Goal: Complete application form

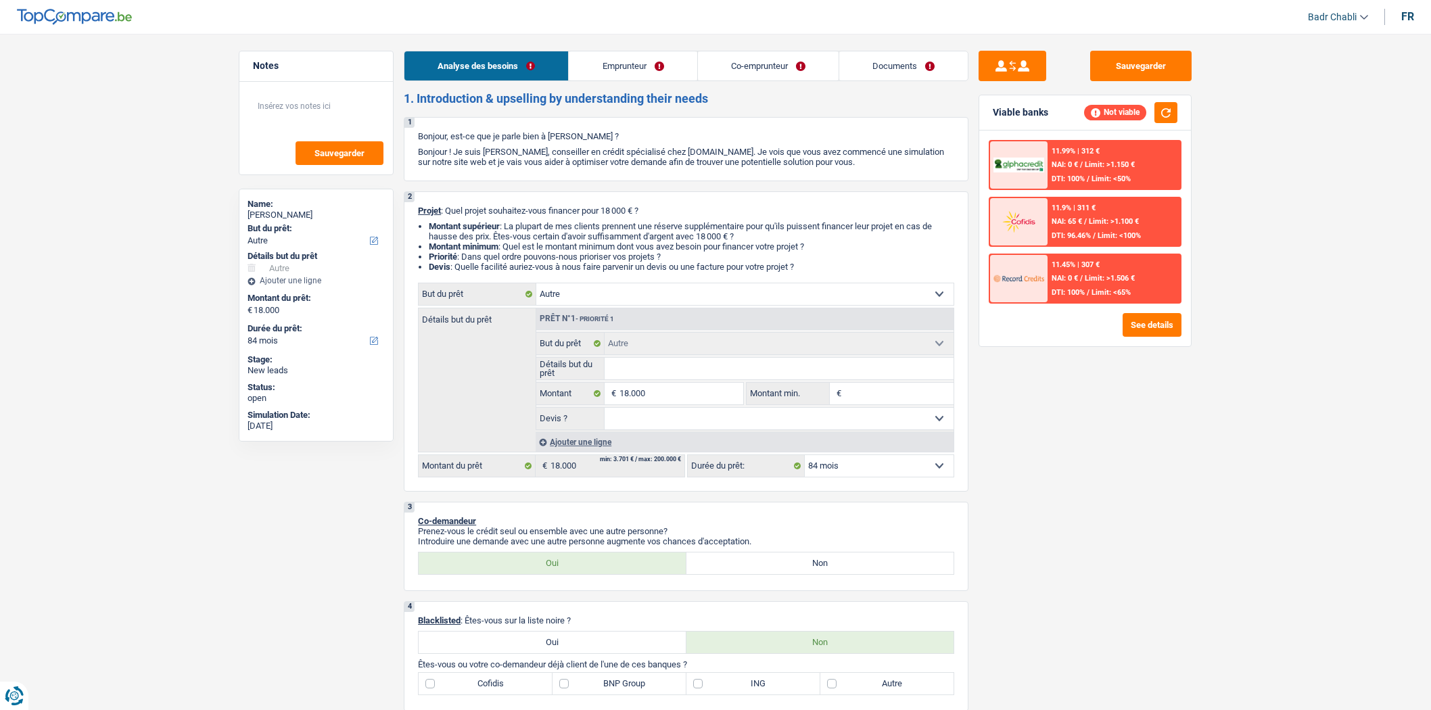
select select "other"
select select "84"
select select "other"
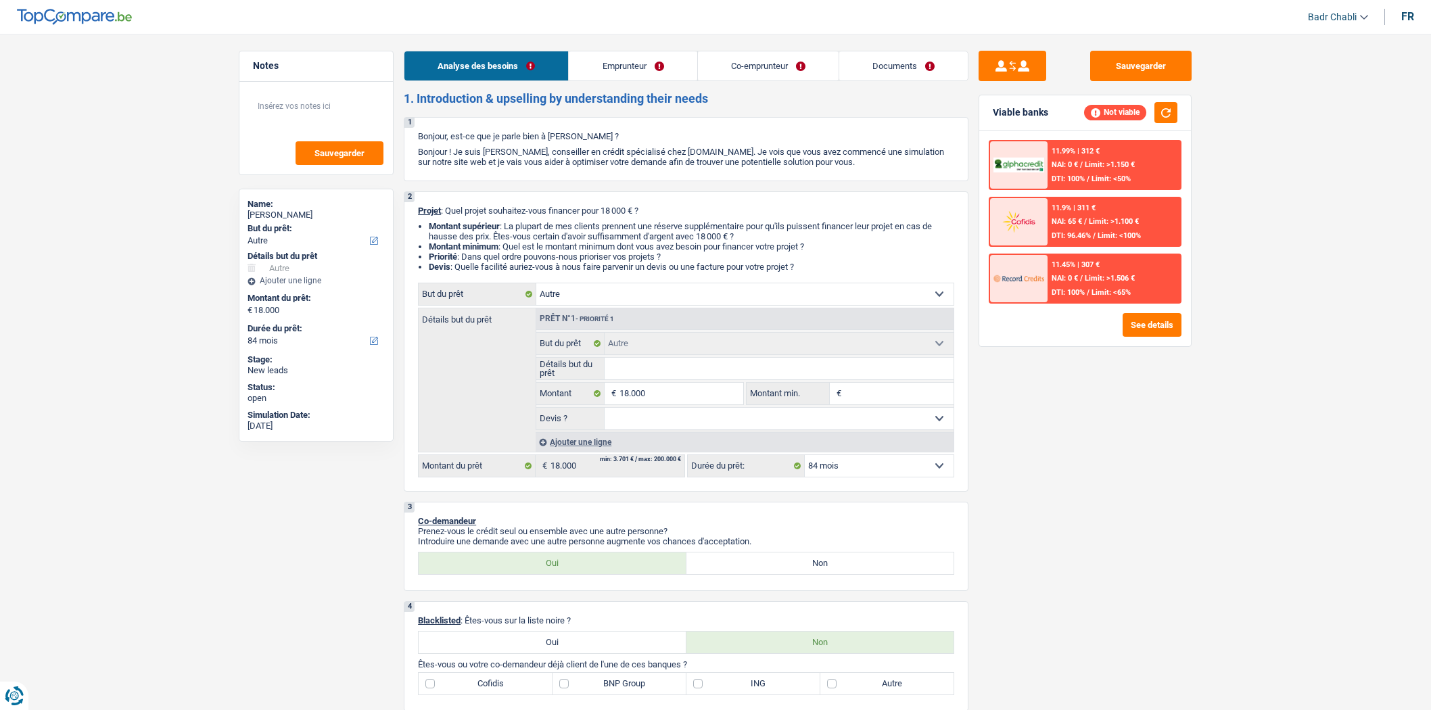
select select "84"
select select "worker"
select select "familyAllowances"
select select "netSalary"
select select "rents"
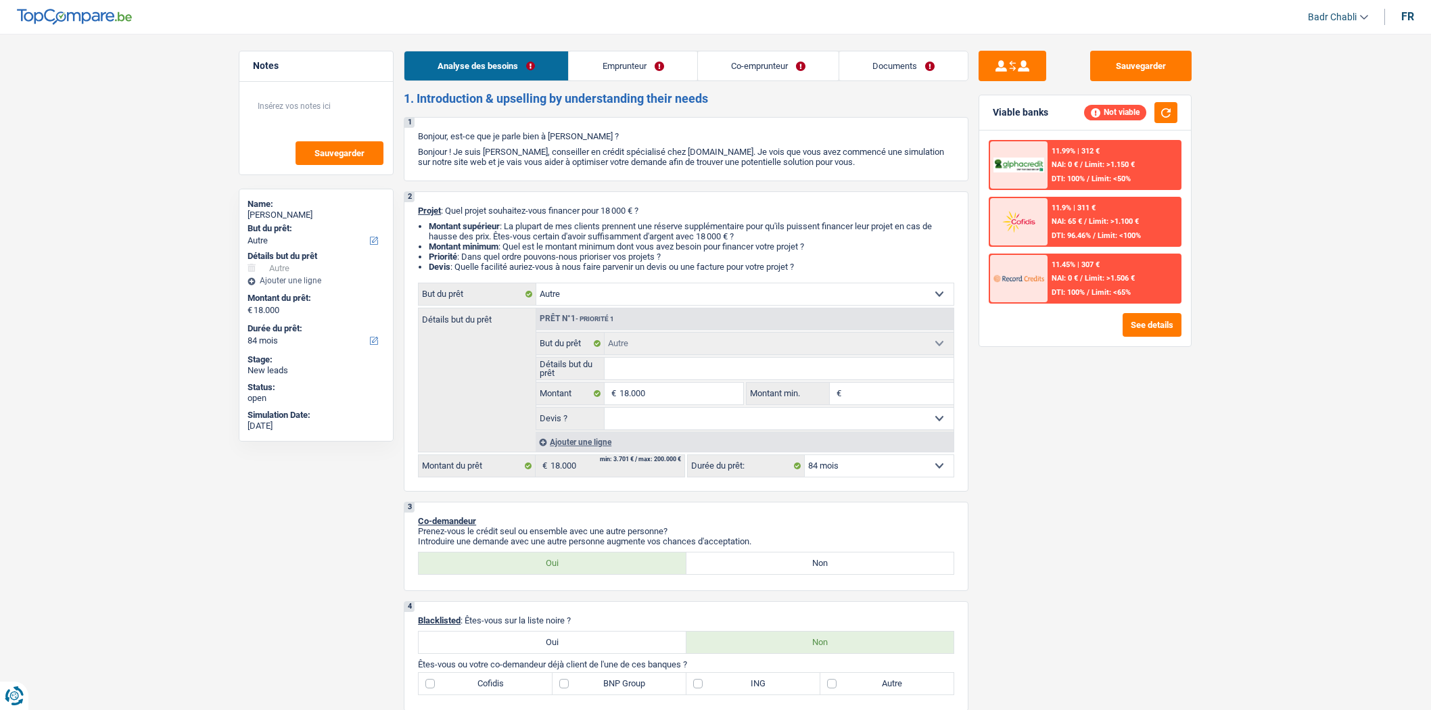
select select "other"
select select "84"
click at [610, 296] on select "Confort maison: meubles, textile, peinture, électroménager, outillage non-profe…" at bounding box center [744, 294] width 417 height 22
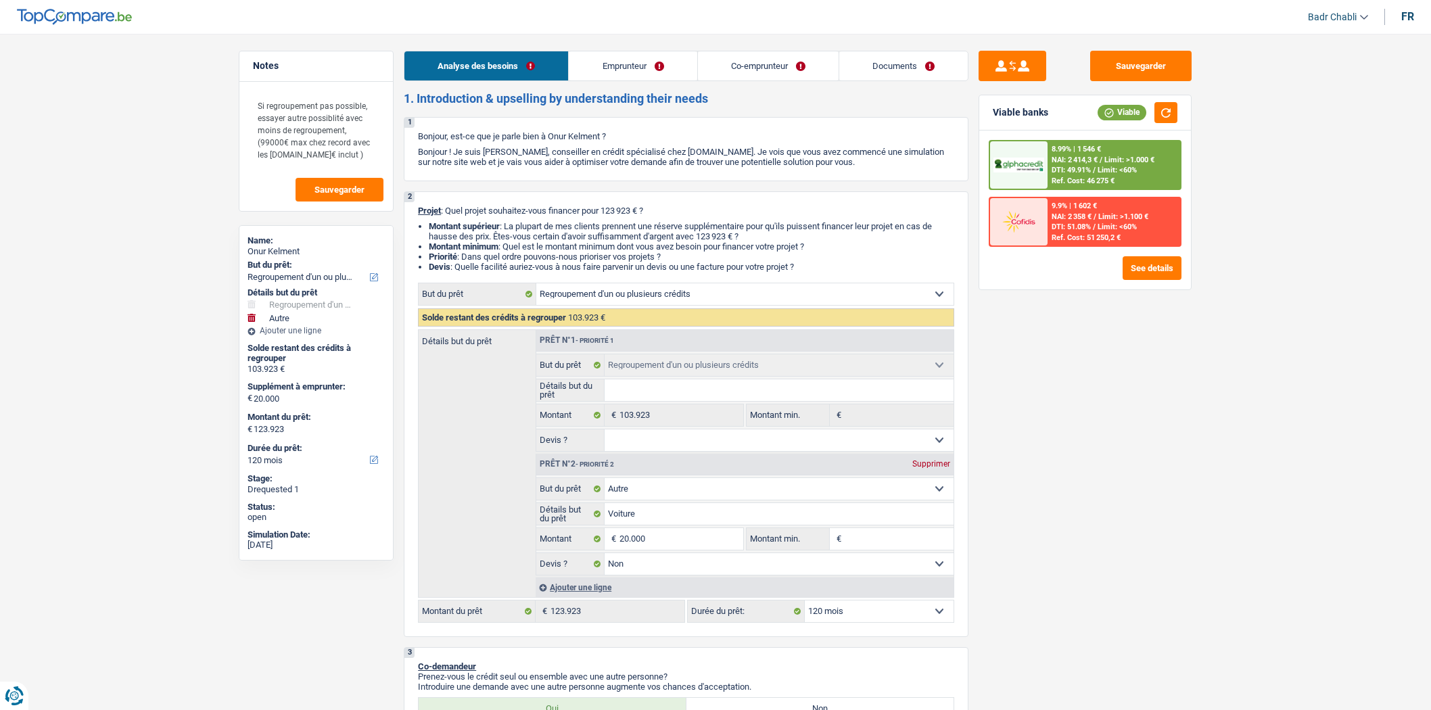
select select "refinancing"
select select "other"
select select "120"
select select "refinancing"
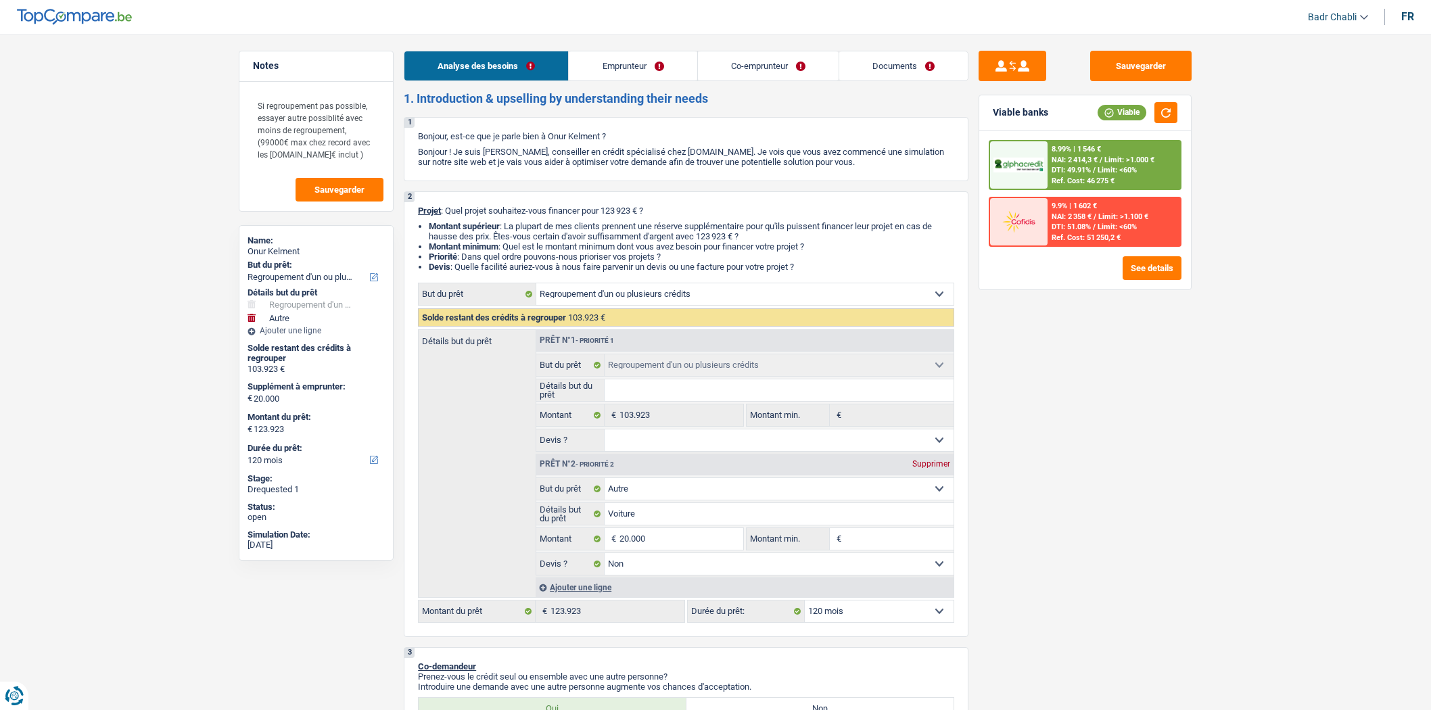
select select "refinancing"
select select "other"
select select "false"
select select "120"
select select "publicEmployee"
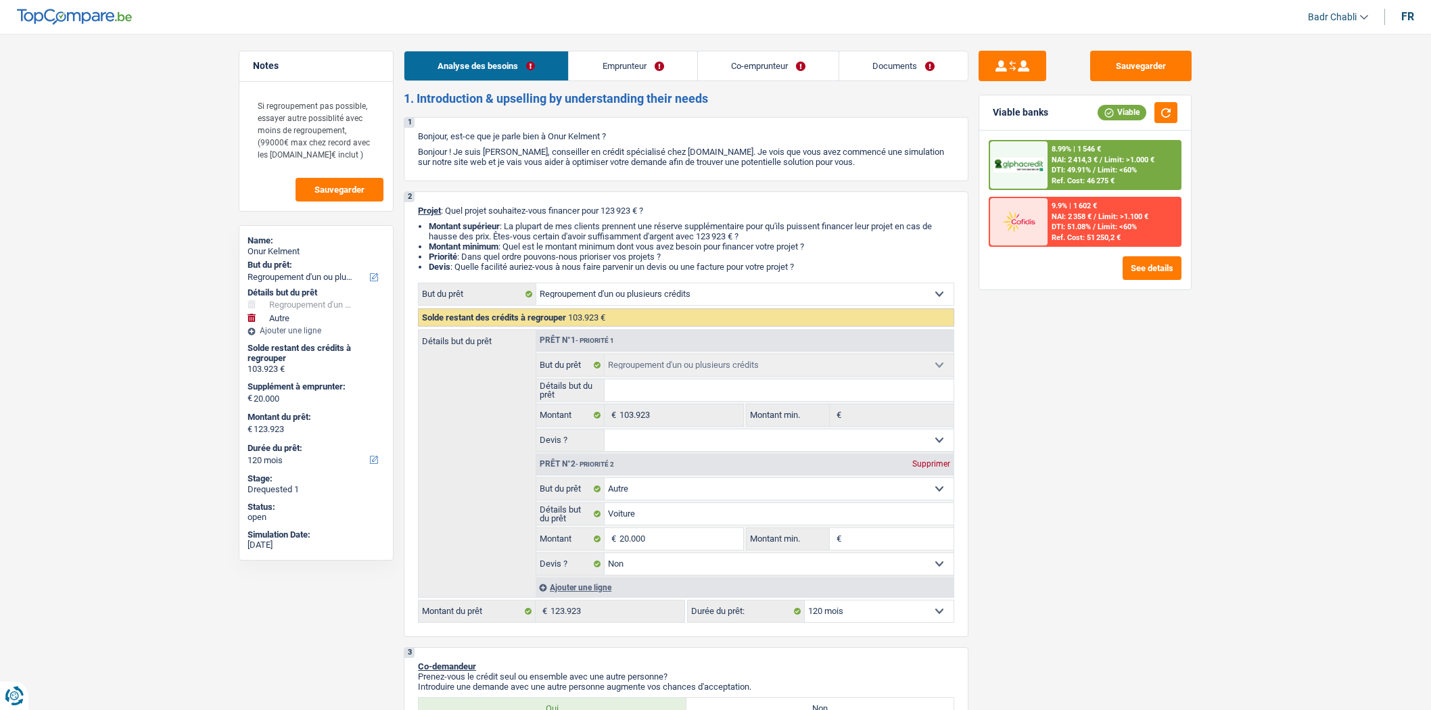
select select "publicEmployee"
select select "netSalary"
select select "mealVouchers"
select select "netSalary"
select select "mealVouchers"
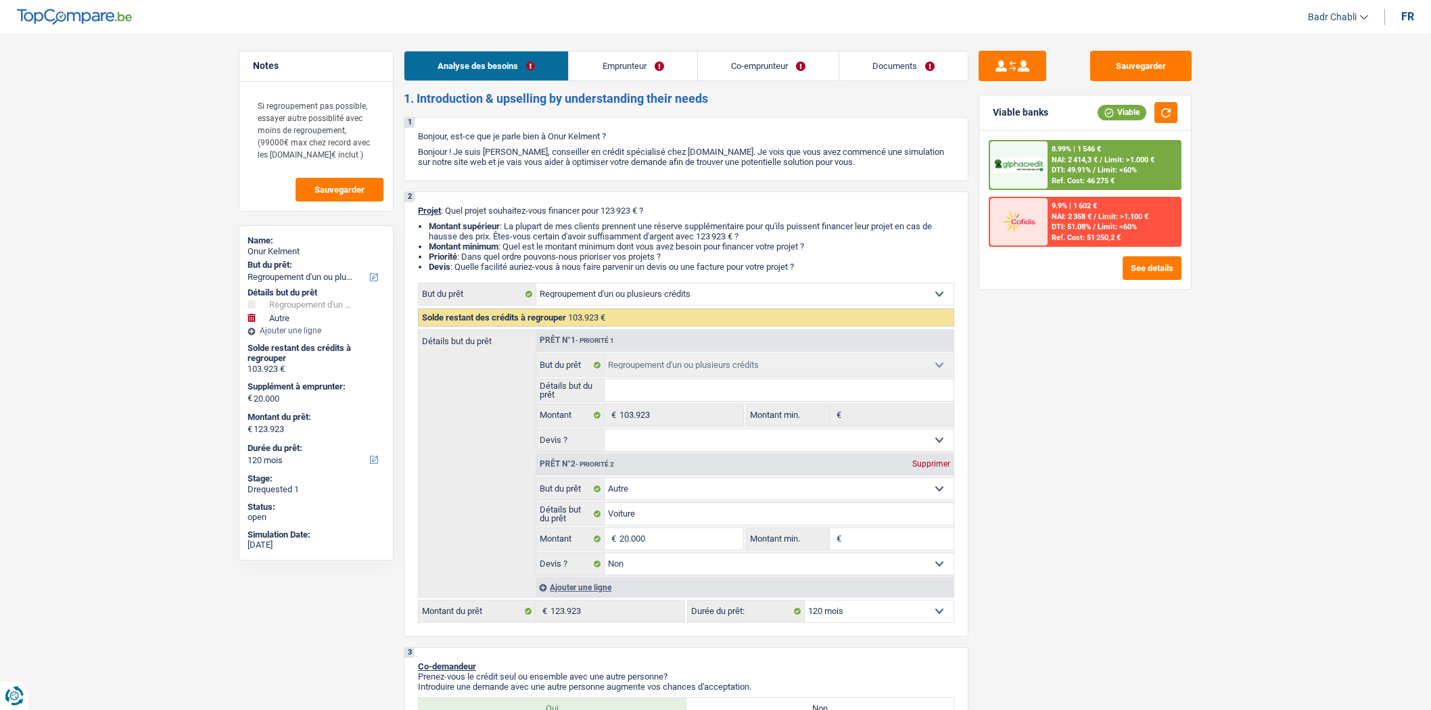
select select "rents"
select select "personalLoan"
select select "familyEvent"
select select "84"
select select "personalLoan"
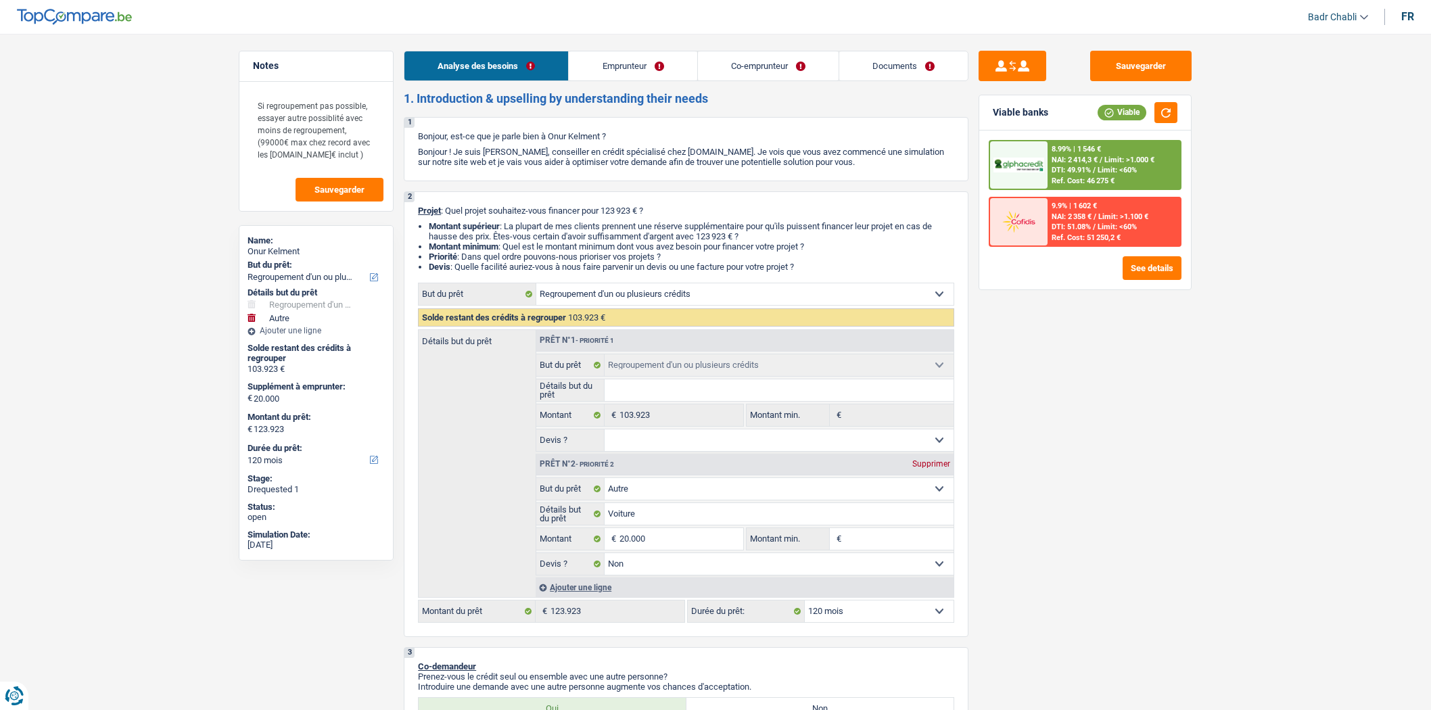
select select "homeFurnishingOrRelocation"
select select "60"
select select "personalLoan"
select select "drivingLicense"
select select "48"
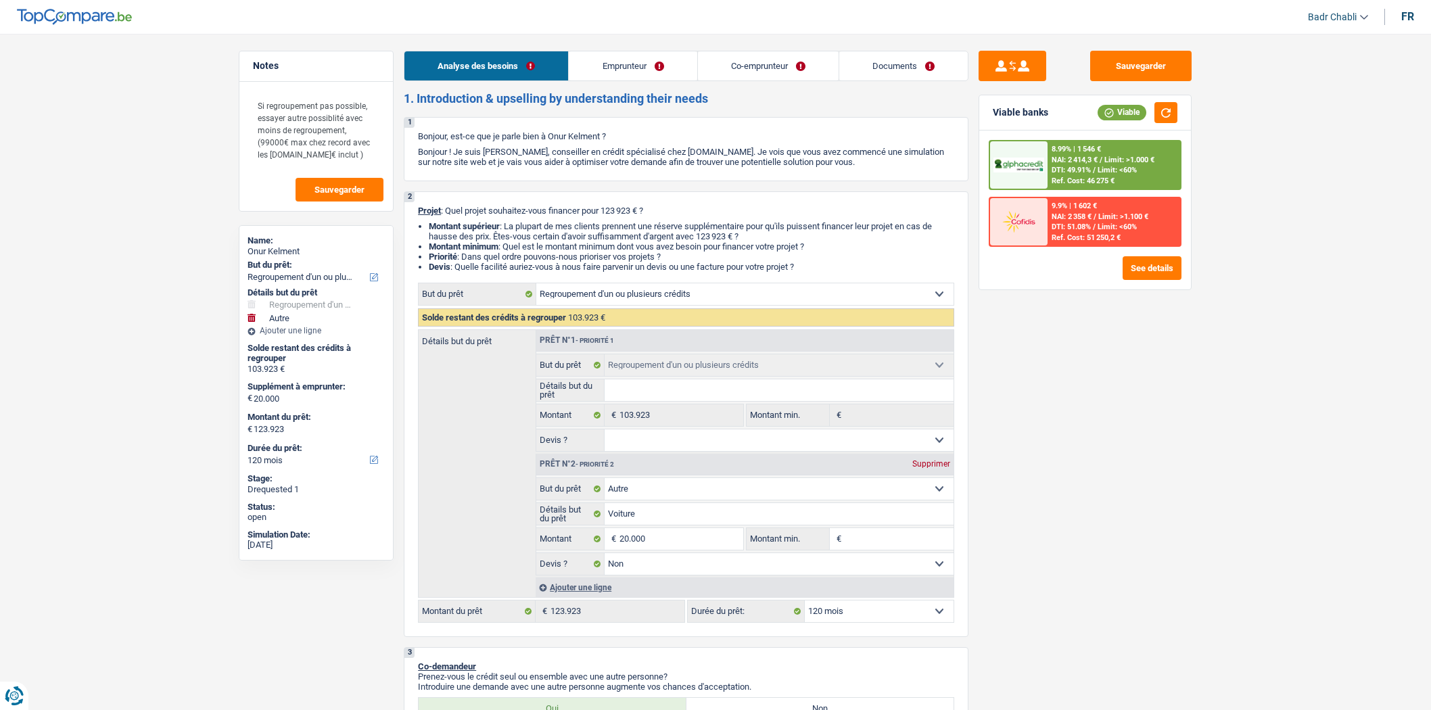
select select "personalLoan"
select select "hobbies"
select select "60"
select select "cardOrCredit"
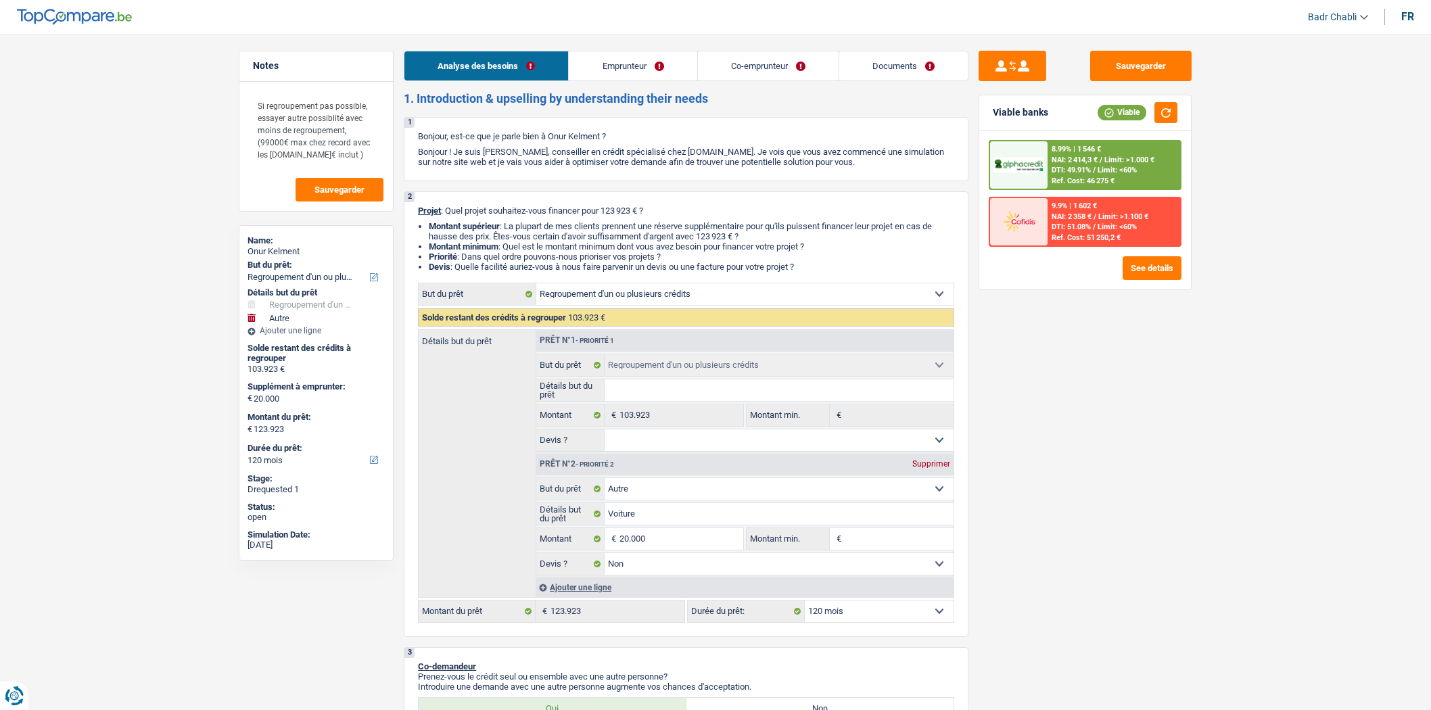
select select "cardOrCredit"
select select "refinancing"
select select "other"
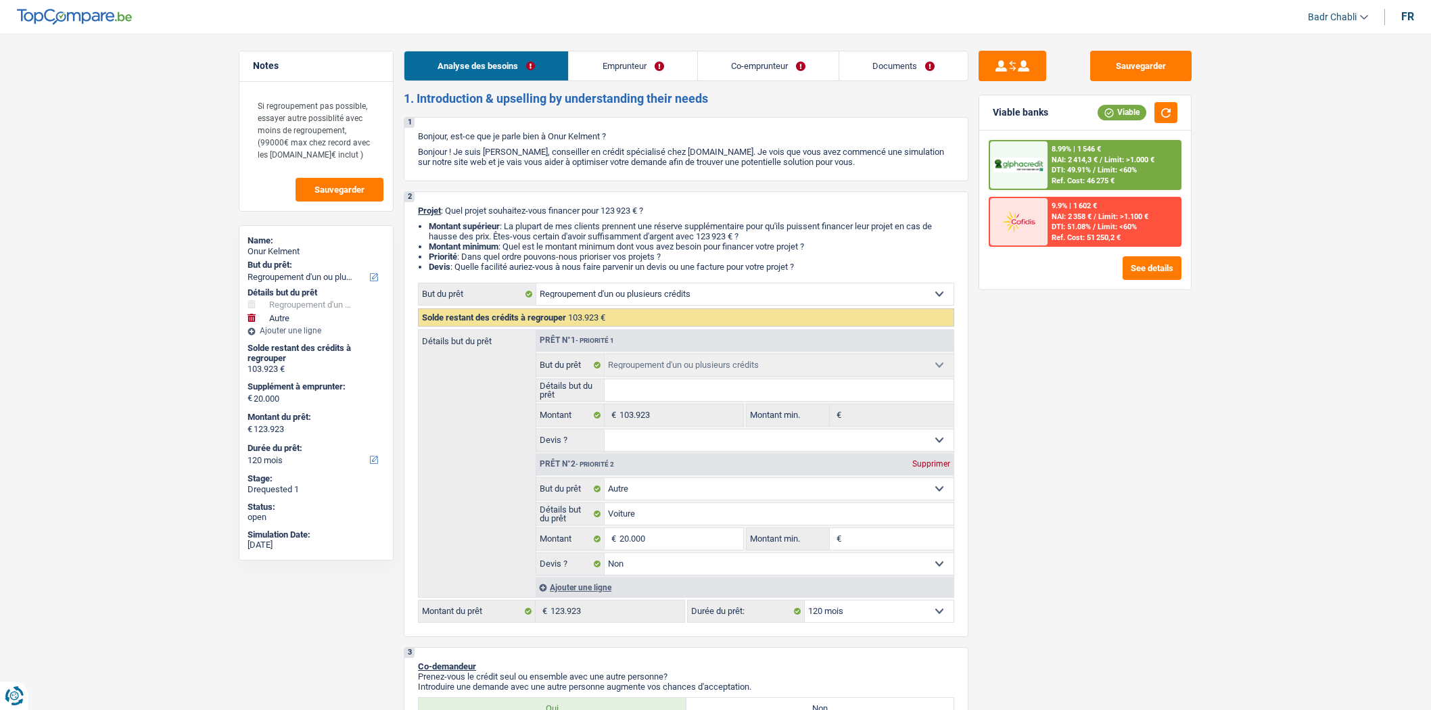
select select "false"
select select "120"
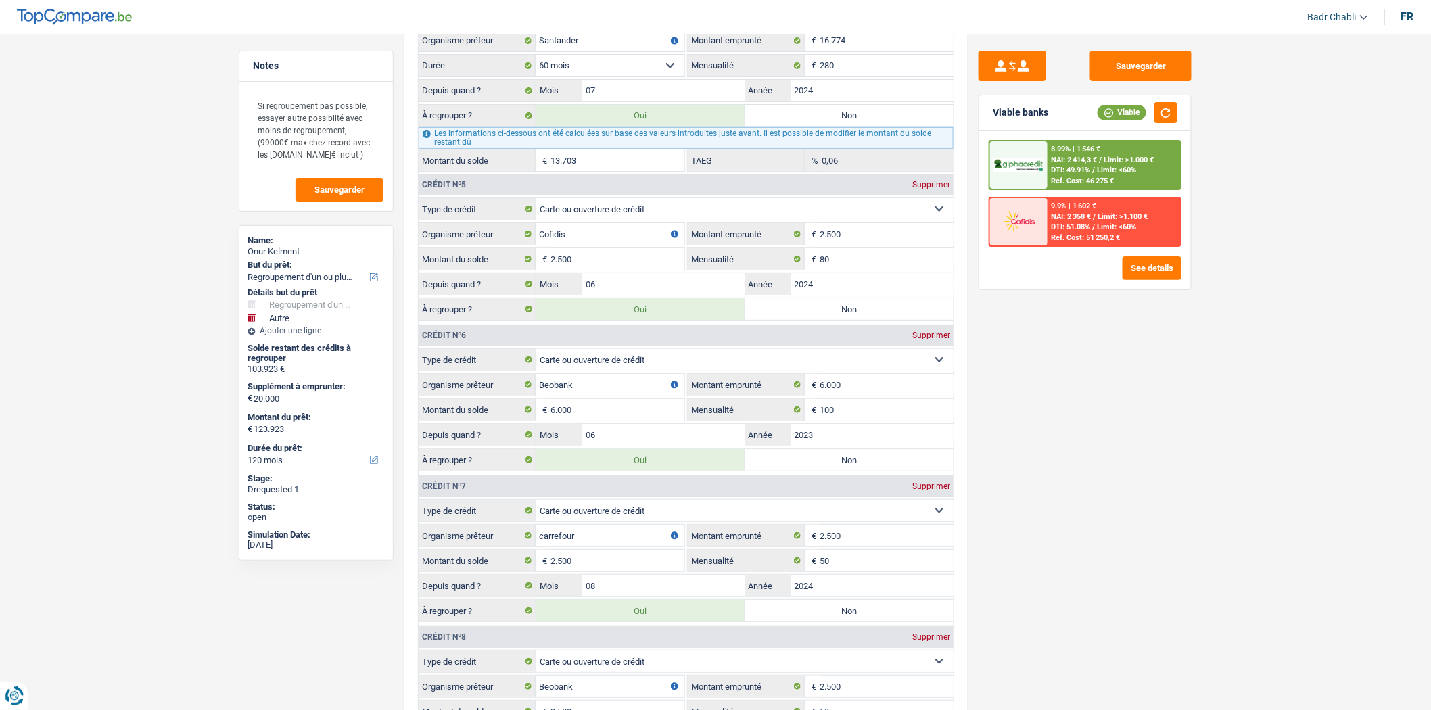
scroll to position [2329, 0]
